Goal: Task Accomplishment & Management: Manage account settings

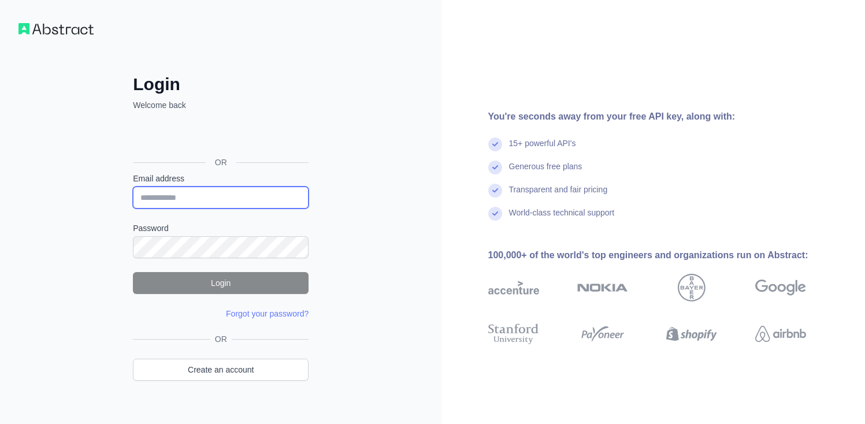
type input "**********"
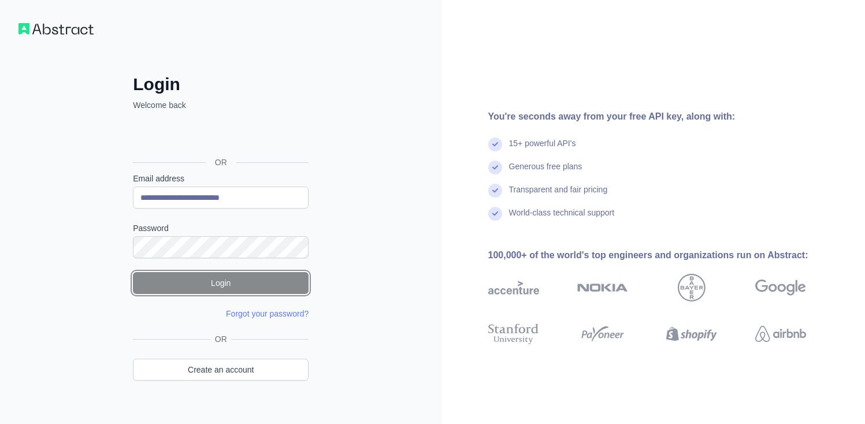
click at [203, 283] on button "Login" at bounding box center [221, 283] width 176 height 22
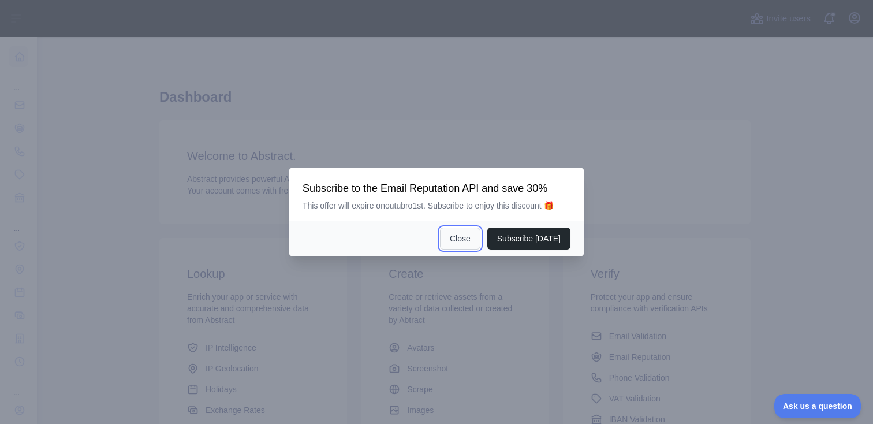
click at [458, 242] on button "Close" at bounding box center [460, 239] width 40 height 22
